Goal: Check status: Check status

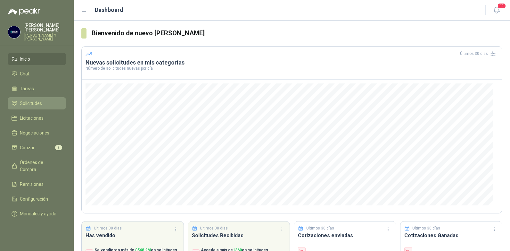
click at [29, 100] on span "Solicitudes" at bounding box center [31, 103] width 22 height 7
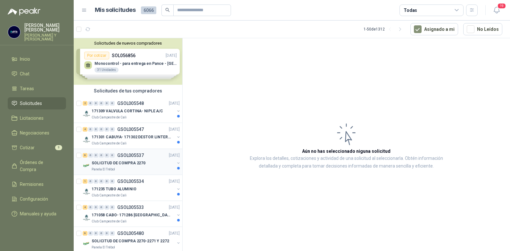
click at [127, 154] on p "GSOL005537" at bounding box center [130, 155] width 27 height 4
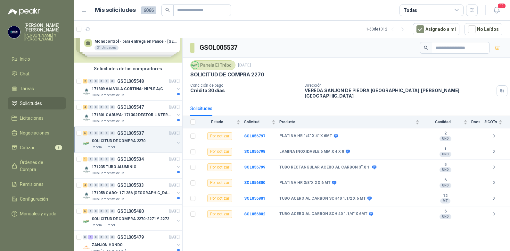
scroll to position [32, 0]
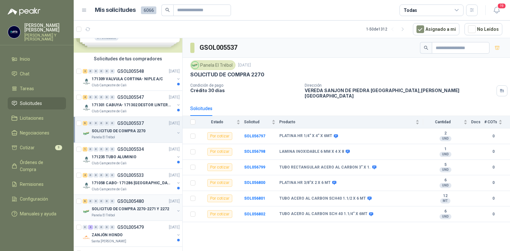
click at [129, 201] on p "GSOL005480" at bounding box center [130, 201] width 27 height 4
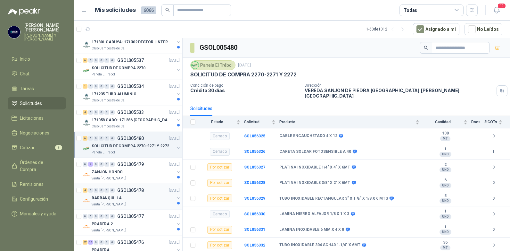
scroll to position [96, 0]
